Goal: Task Accomplishment & Management: Complete application form

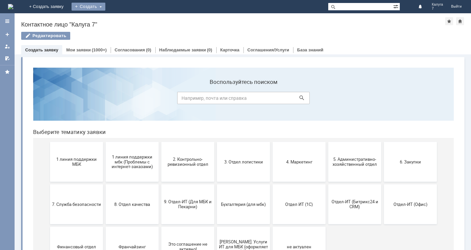
click at [105, 4] on div "Создать" at bounding box center [89, 7] width 34 height 8
click at [123, 20] on link "Заявка" at bounding box center [98, 20] width 50 height 8
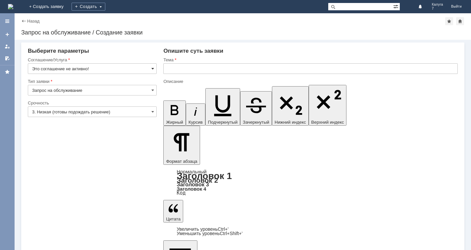
click at [153, 68] on span at bounding box center [153, 68] width 3 height 5
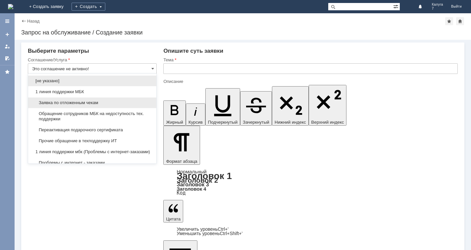
click at [82, 101] on span "Заявка по отложенным чекам" at bounding box center [92, 102] width 120 height 5
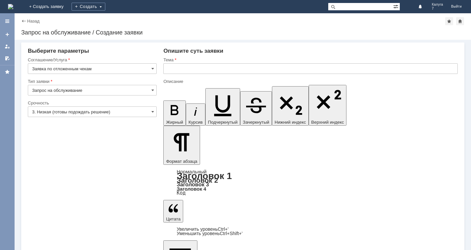
type input "Заявка по отложенным чекам"
click at [152, 111] on span at bounding box center [153, 111] width 3 height 5
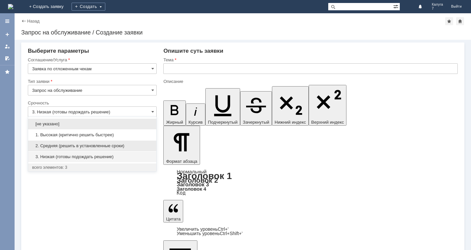
click at [109, 145] on span "2. Средняя (решить в установленные сроки)" at bounding box center [92, 145] width 120 height 5
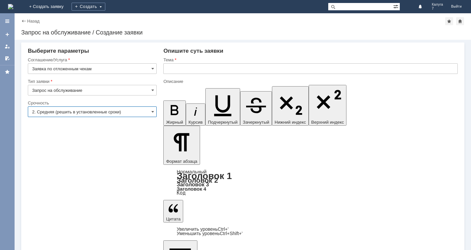
type input "2. Средняя (решить в установленные сроки)"
click at [166, 69] on input "text" at bounding box center [310, 68] width 295 height 11
type input "отложенный чек"
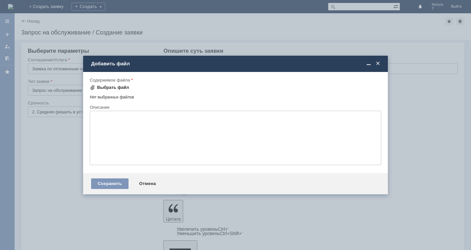
click at [92, 88] on span at bounding box center [92, 87] width 5 height 5
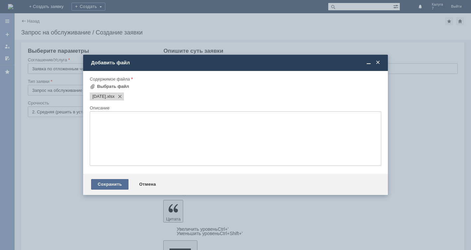
click at [111, 185] on div "Сохранить" at bounding box center [109, 184] width 37 height 11
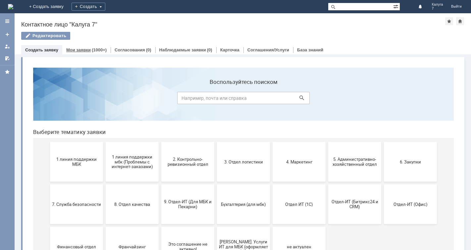
click at [89, 50] on div "Мои заявки (1000+)" at bounding box center [86, 50] width 40 height 4
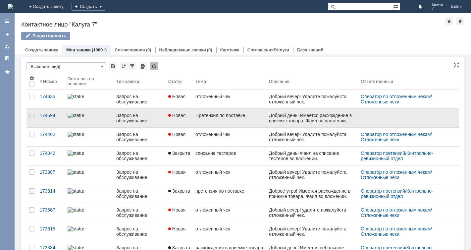
click at [255, 118] on link "Претензия по поставке" at bounding box center [230, 118] width 74 height 19
click at [255, 118] on div "Назад | Контактное лицо "Калуга 7" Контактное лицо "Калуга 7" Редактировать emp…" at bounding box center [243, 131] width 457 height 237
